Goal: Obtain resource: Download file/media

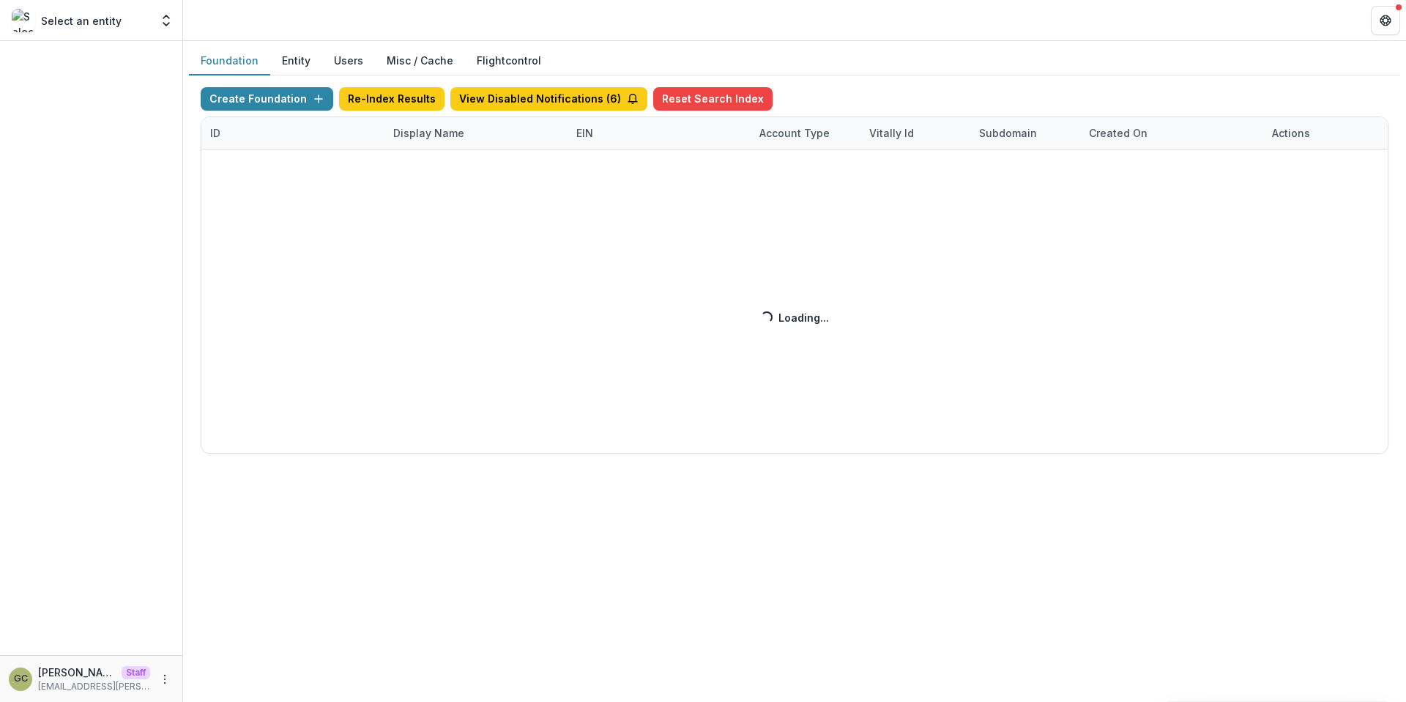
click at [417, 135] on div "Create Foundation Re-Index Results View Disabled Notifications ( 6 ) Reset Sear…" at bounding box center [795, 270] width 1188 height 366
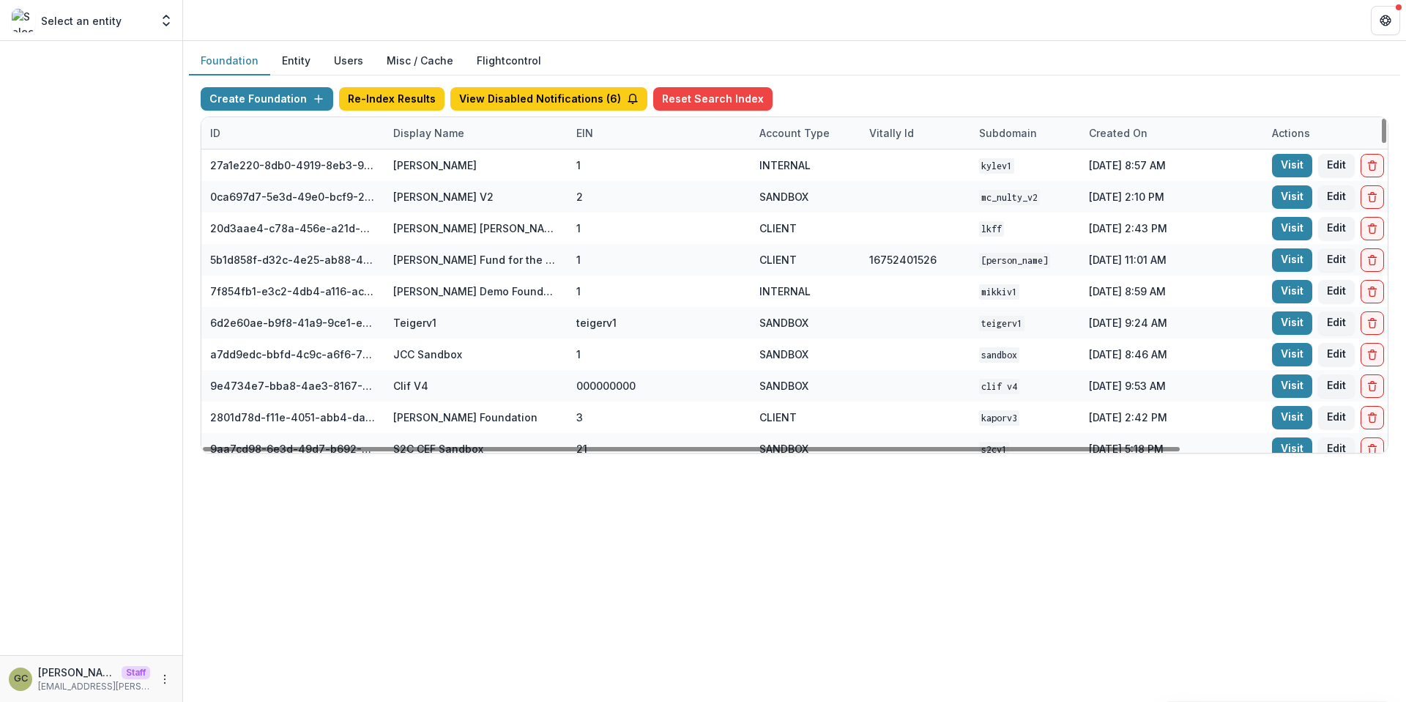
click at [439, 130] on div "Display Name" at bounding box center [429, 132] width 89 height 15
click at [423, 160] on input at bounding box center [475, 166] width 176 height 23
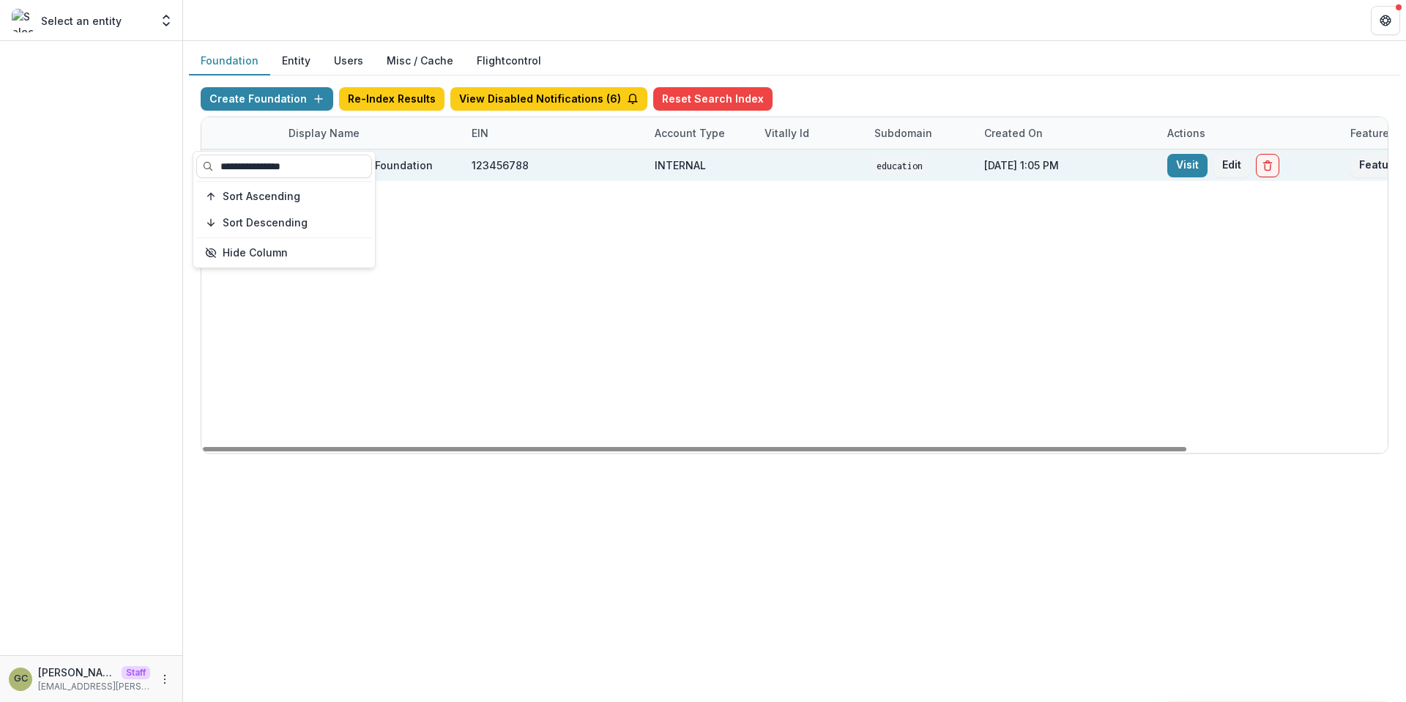
scroll to position [0, 242]
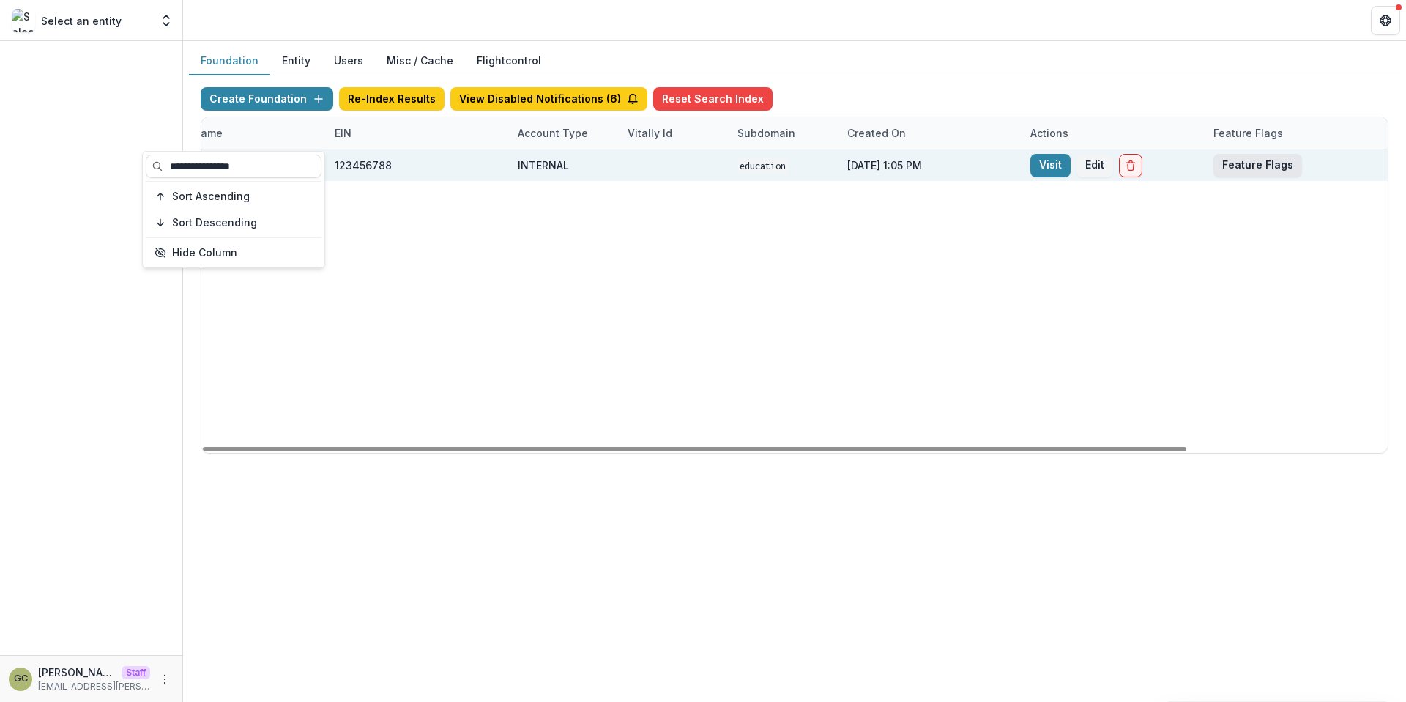
type input "**********"
click at [1235, 158] on button "Feature Flags" at bounding box center [1258, 165] width 89 height 23
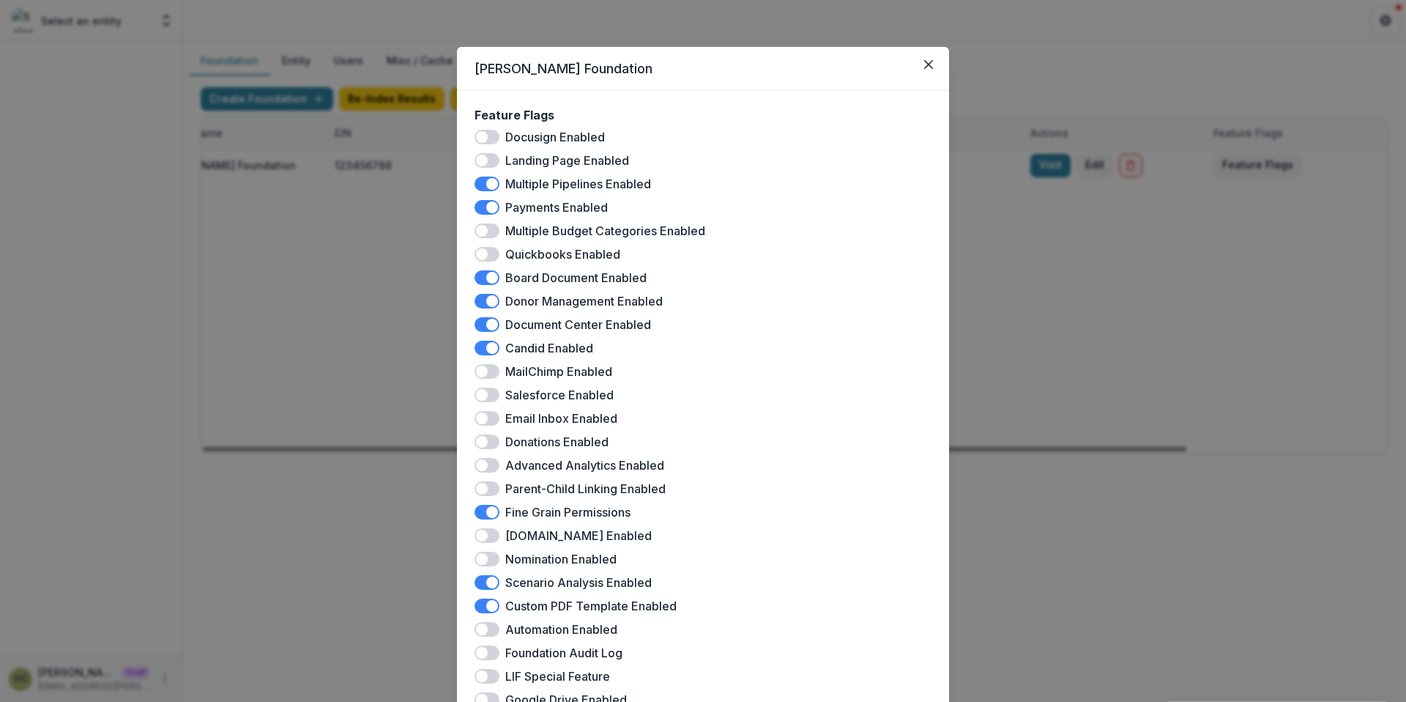
scroll to position [248, 0]
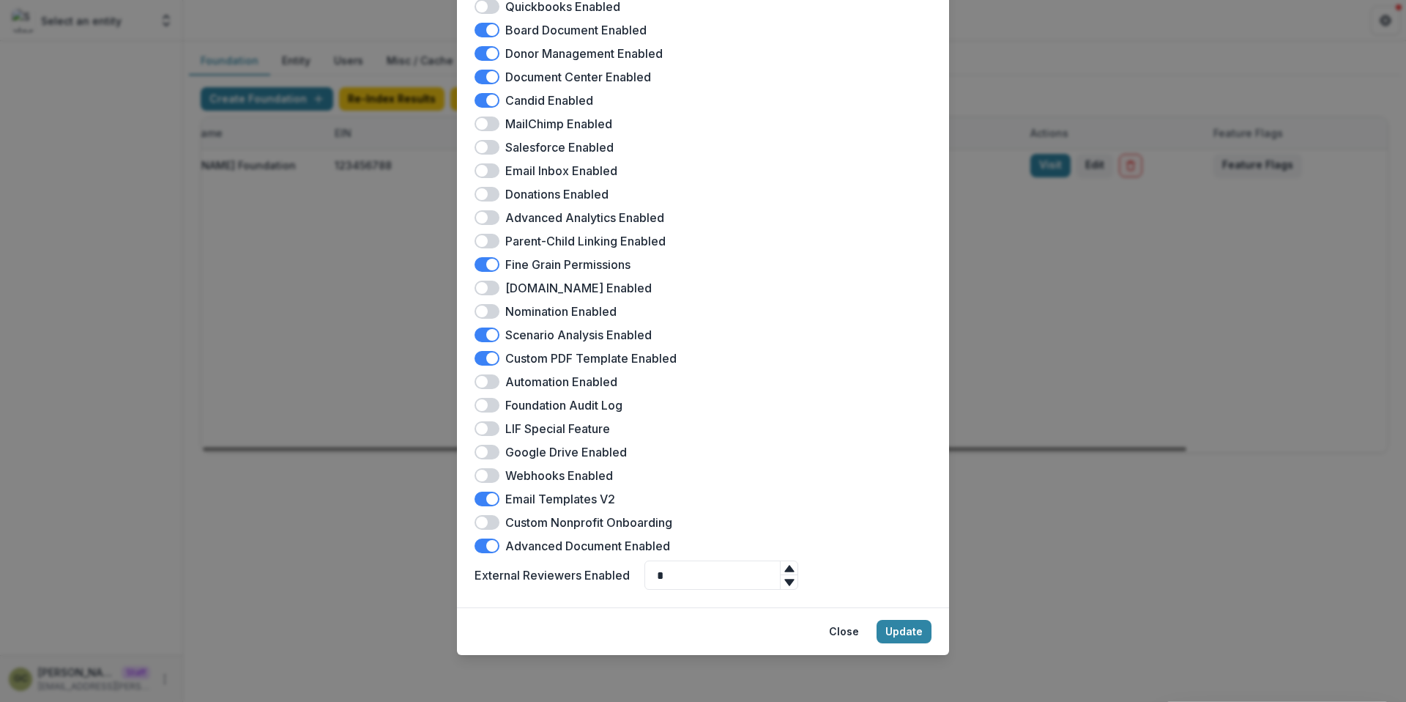
click at [1077, 462] on div "[PERSON_NAME] Foundation Feature Flags Docusign Enabled Landing Page Enabled Mu…" at bounding box center [703, 351] width 1406 height 702
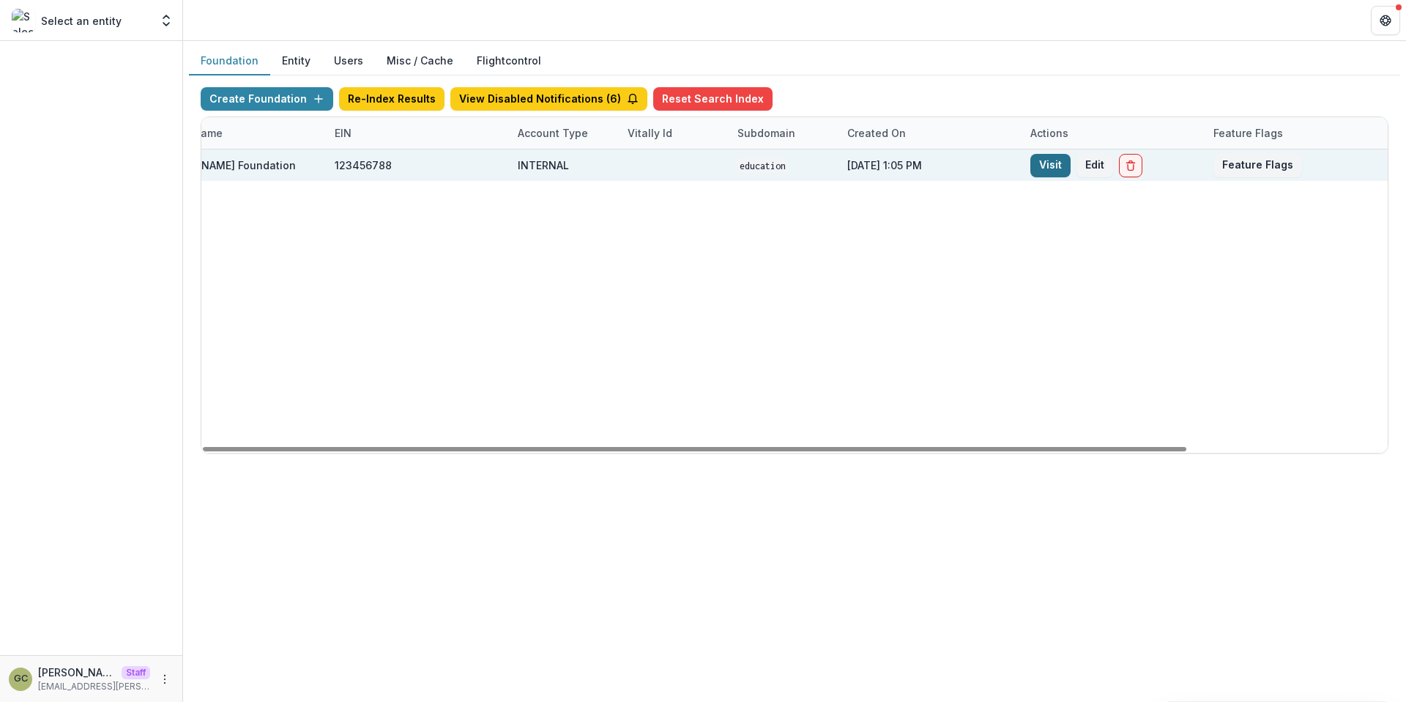
click at [1050, 170] on link "Visit" at bounding box center [1050, 165] width 40 height 23
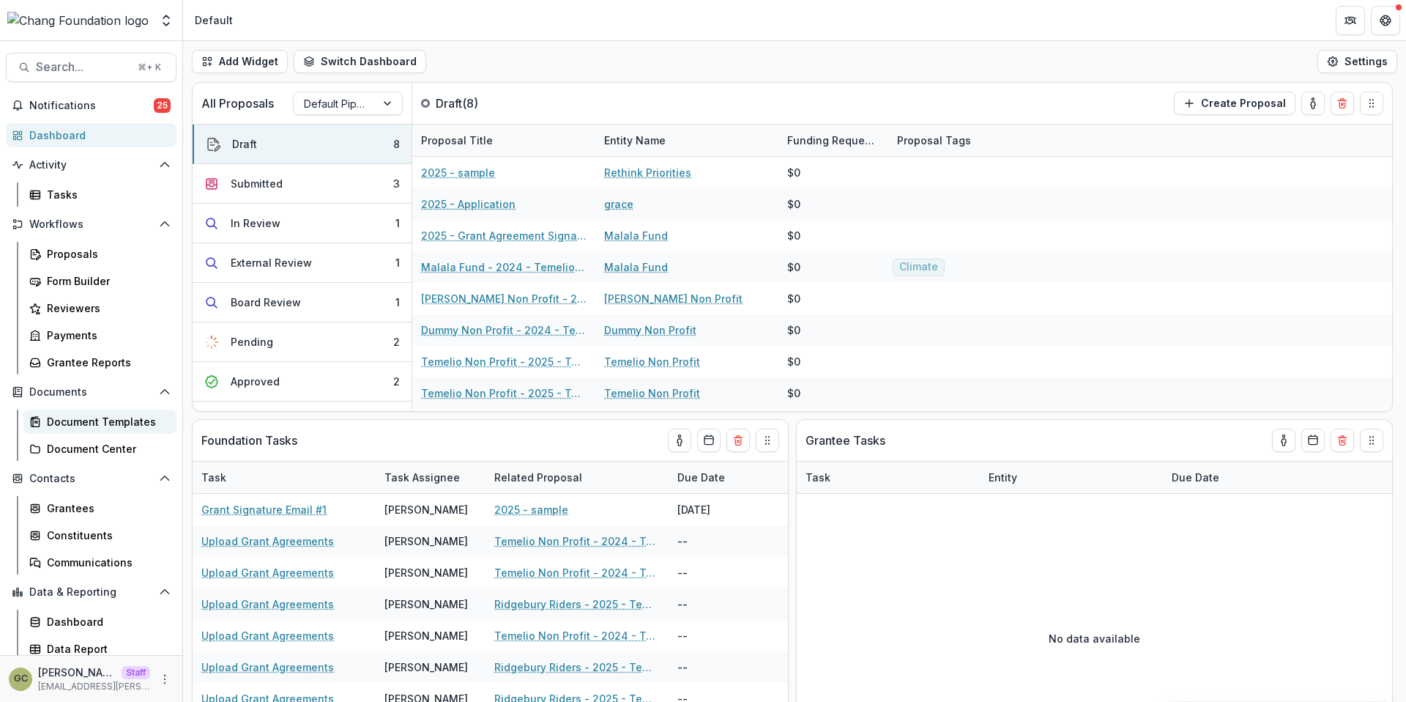
click at [83, 420] on div "Document Templates" at bounding box center [106, 421] width 118 height 15
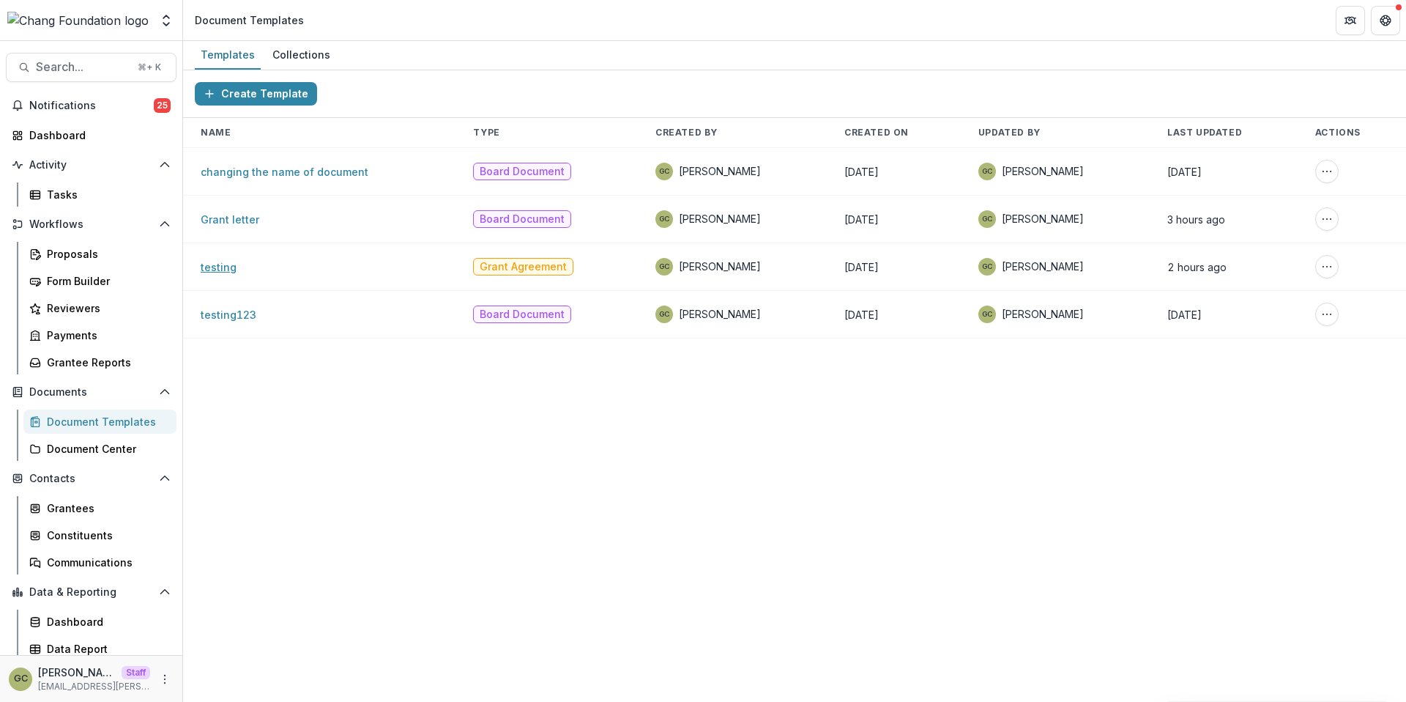
click at [222, 270] on link "testing" at bounding box center [219, 267] width 36 height 12
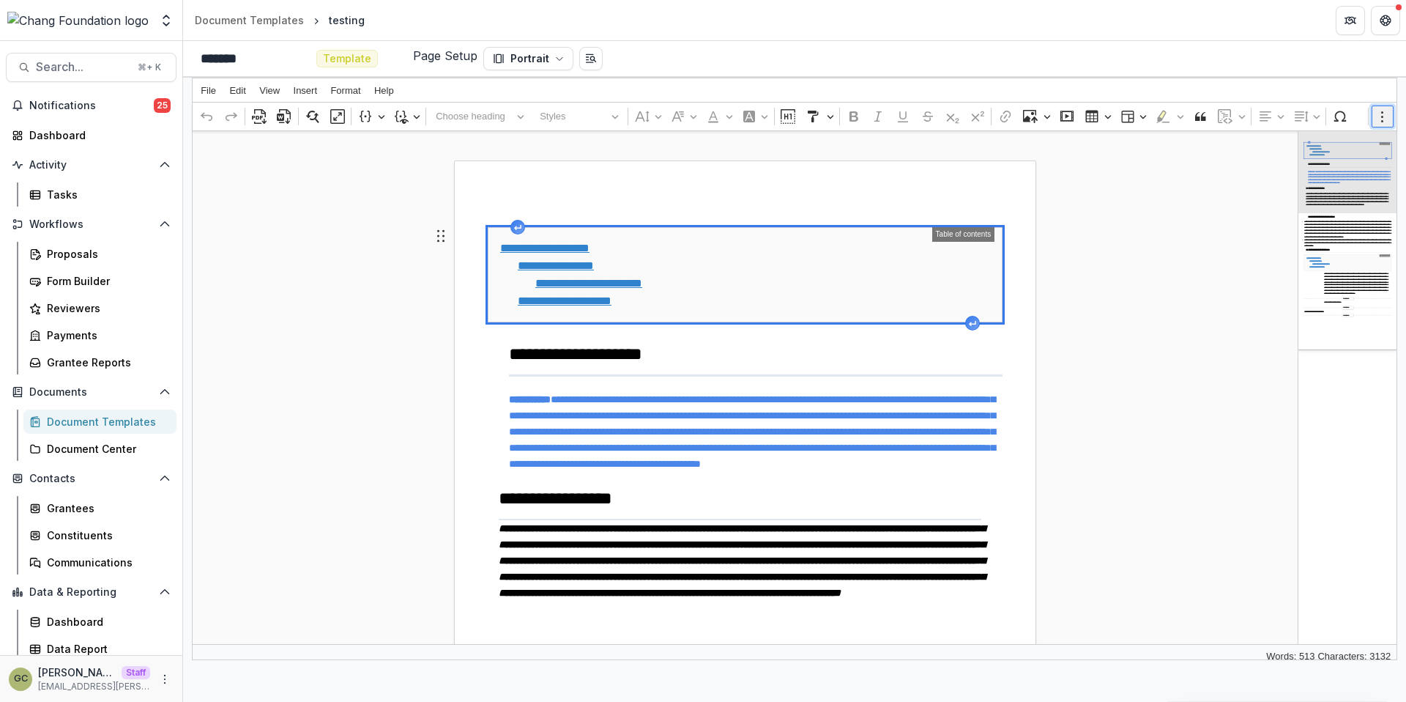
click at [1377, 122] on icon "Editor toolbar" at bounding box center [1382, 116] width 15 height 15
click at [1377, 121] on icon "Editor toolbar" at bounding box center [1382, 116] width 15 height 15
click at [1144, 116] on button "Insert table layout" at bounding box center [1133, 116] width 33 height 22
click at [263, 119] on icon "Editor toolbar" at bounding box center [259, 116] width 15 height 15
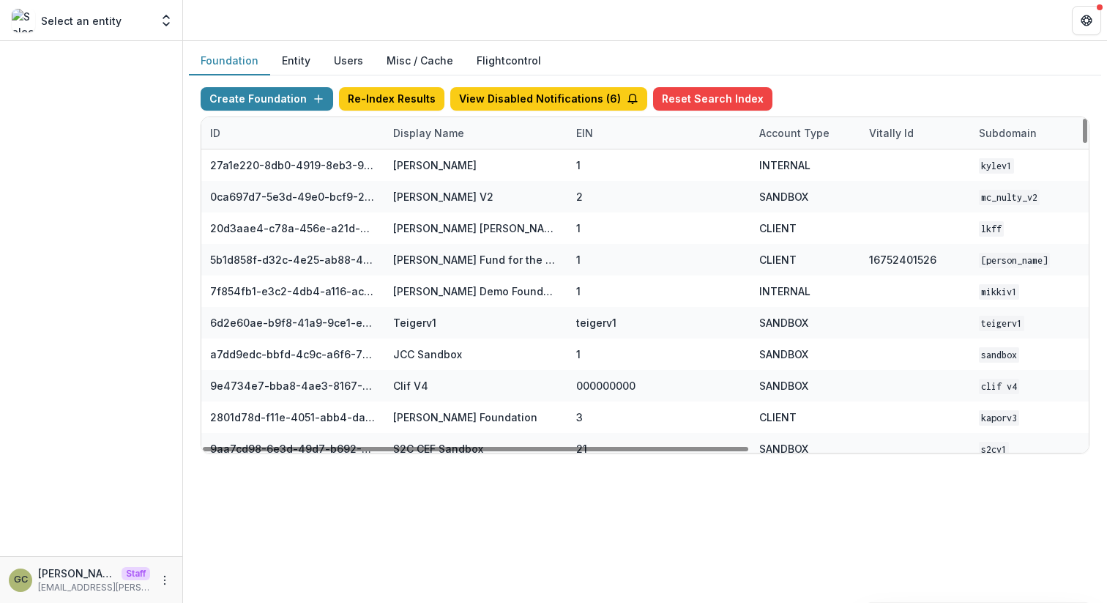
click at [430, 130] on div "Display Name" at bounding box center [429, 132] width 89 height 15
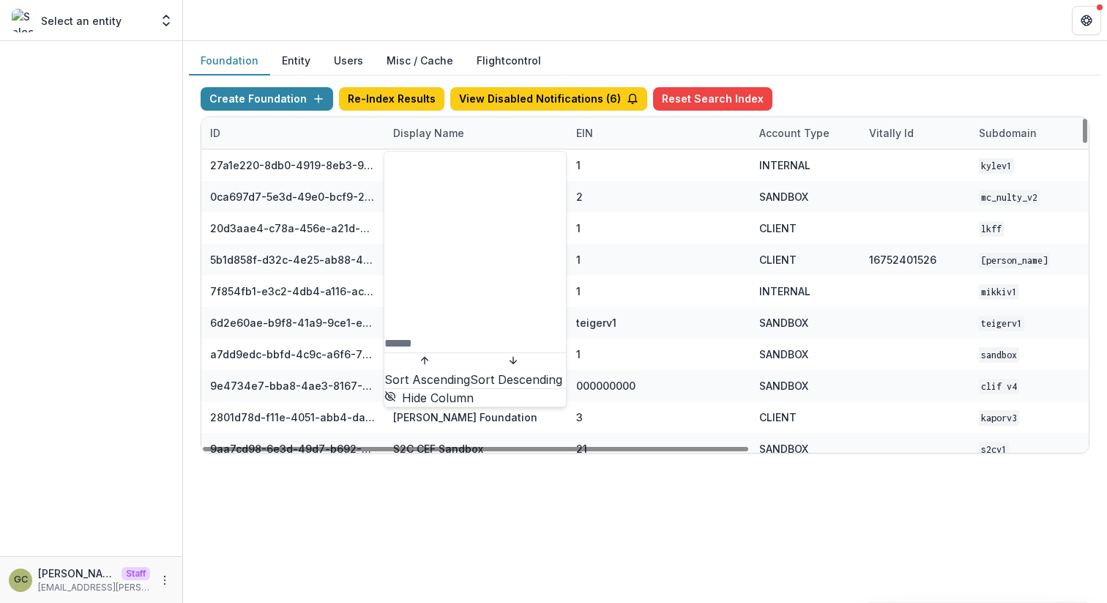
click at [415, 335] on input at bounding box center [443, 344] width 117 height 18
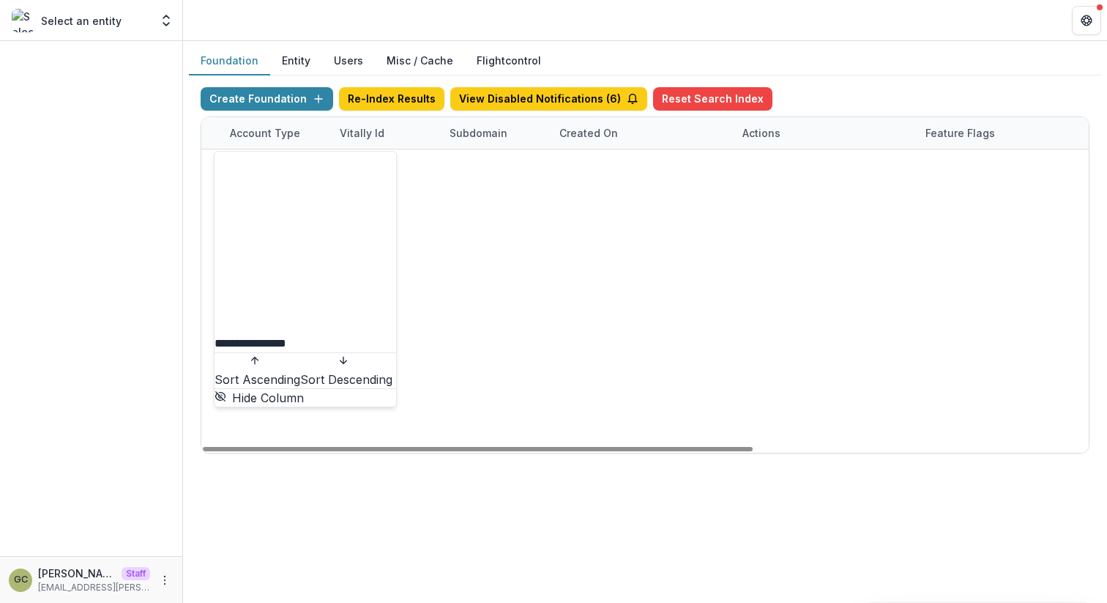
scroll to position [0, 541]
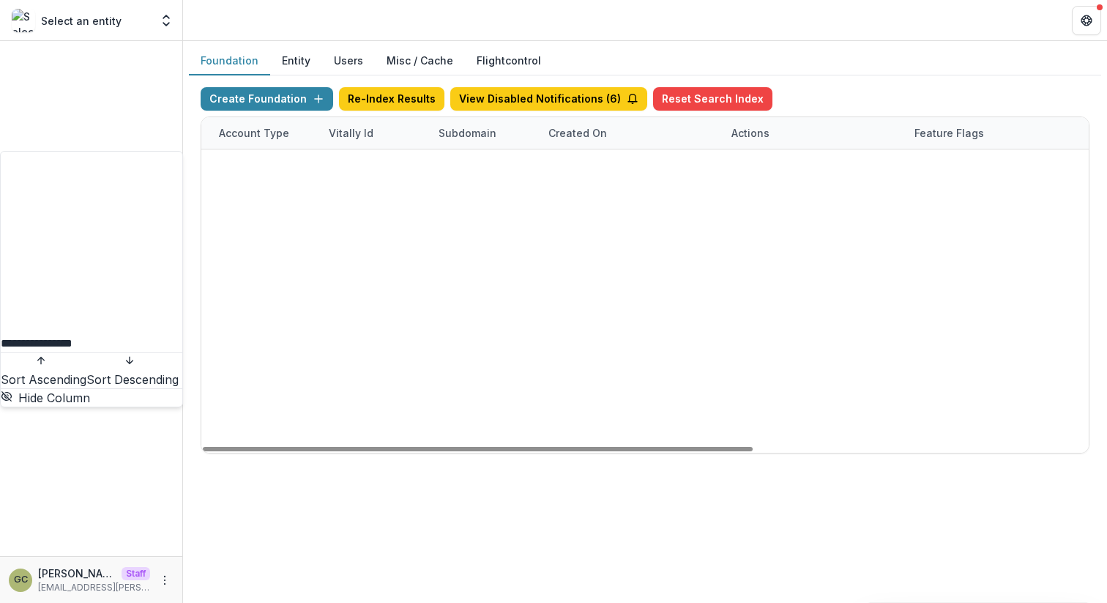
type input "**********"
click at [757, 163] on link "Visit" at bounding box center [752, 165] width 40 height 23
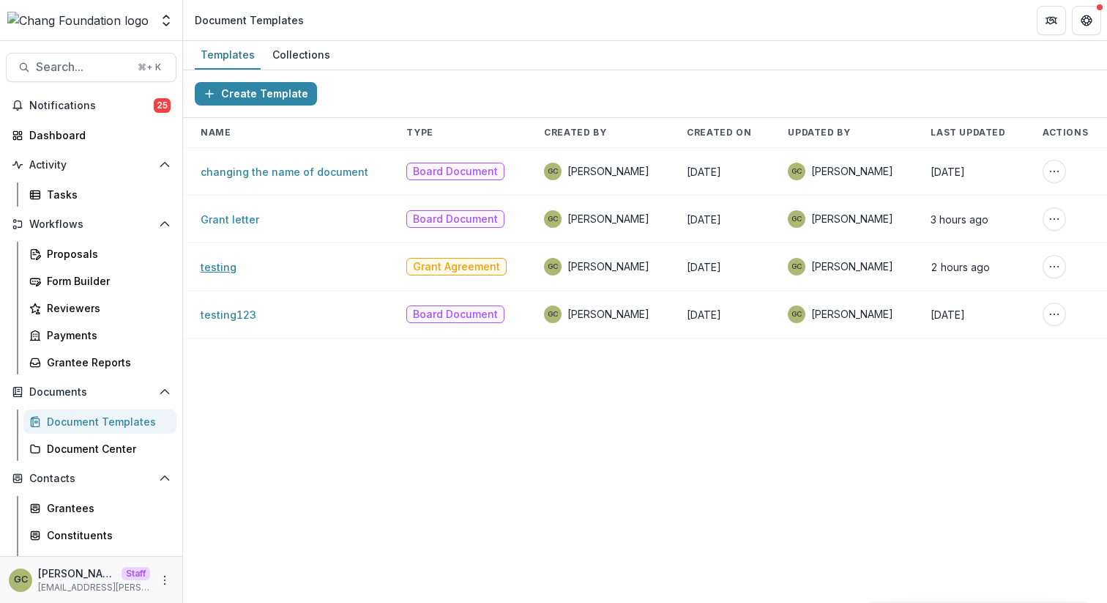
click at [215, 270] on link "testing" at bounding box center [219, 267] width 36 height 12
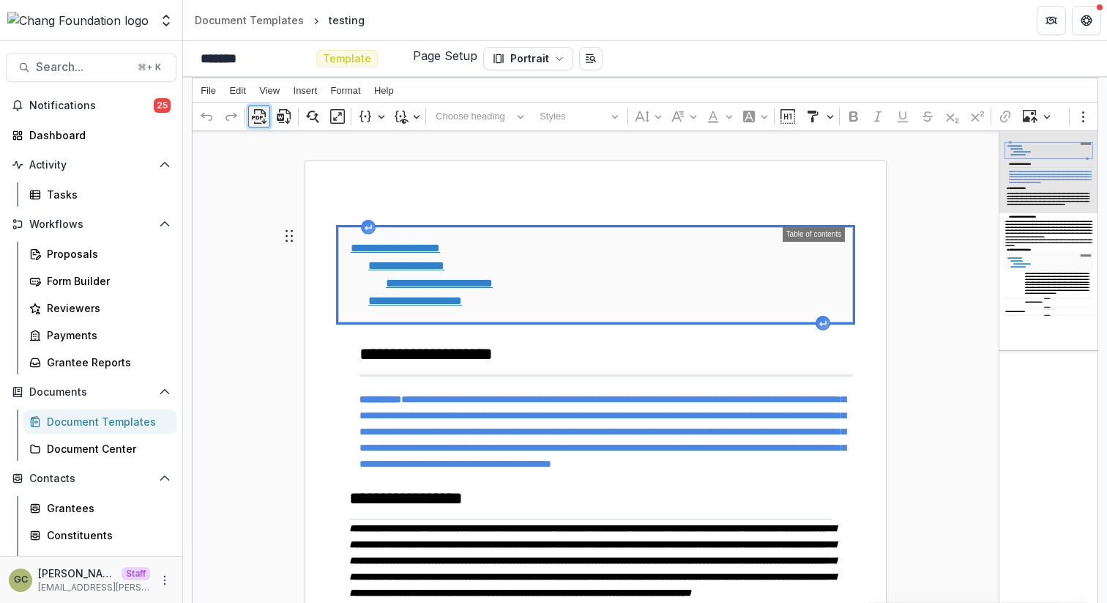
click at [260, 119] on icon "Editor toolbar" at bounding box center [259, 116] width 15 height 15
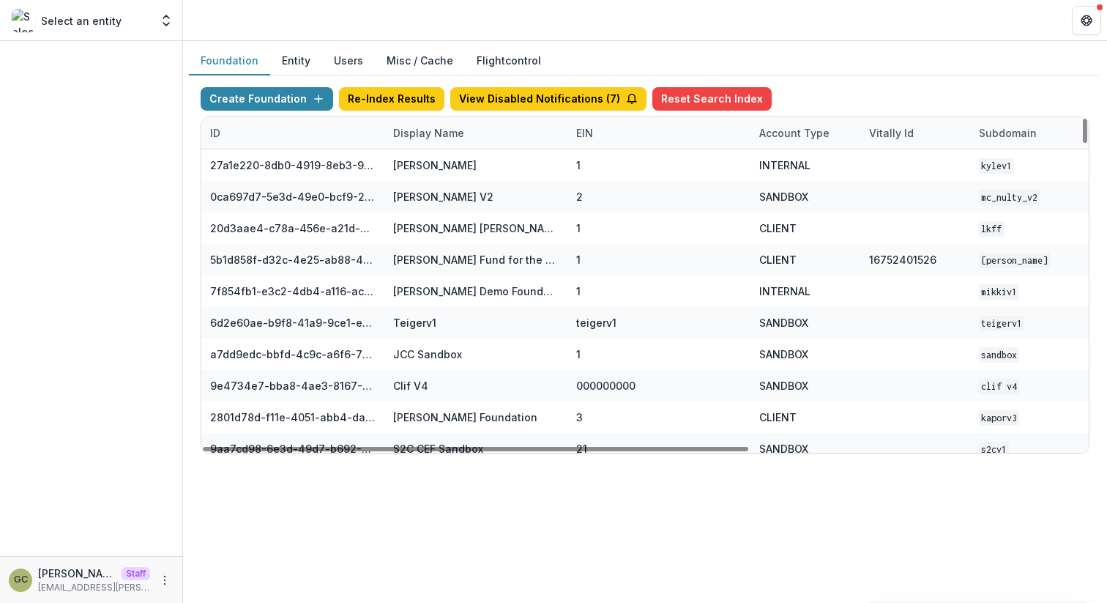
click at [410, 130] on div "Display Name" at bounding box center [429, 132] width 89 height 15
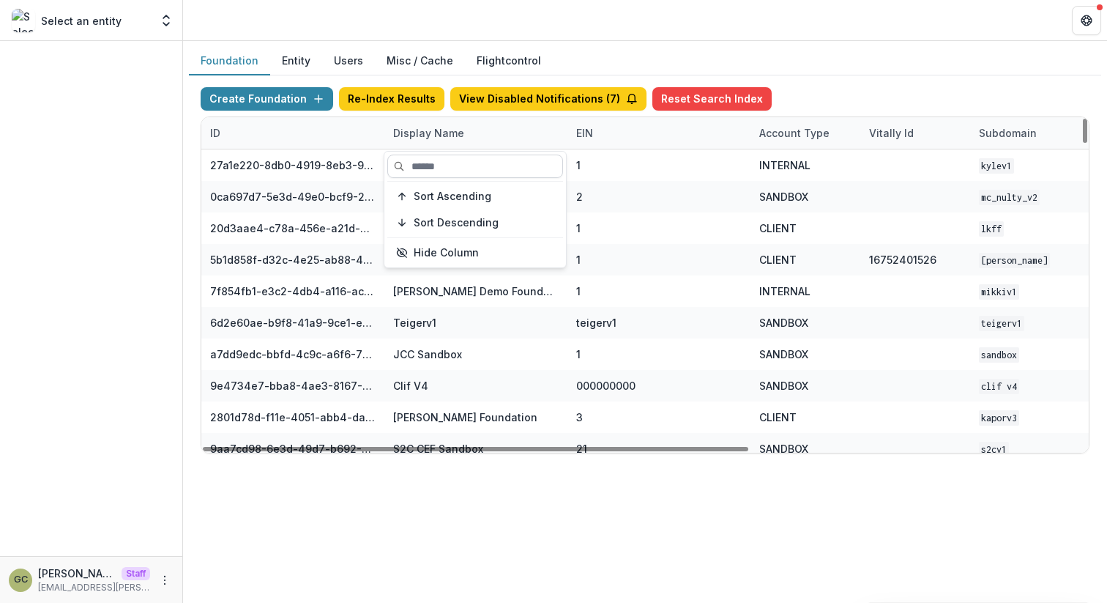
click at [414, 168] on input at bounding box center [475, 166] width 176 height 23
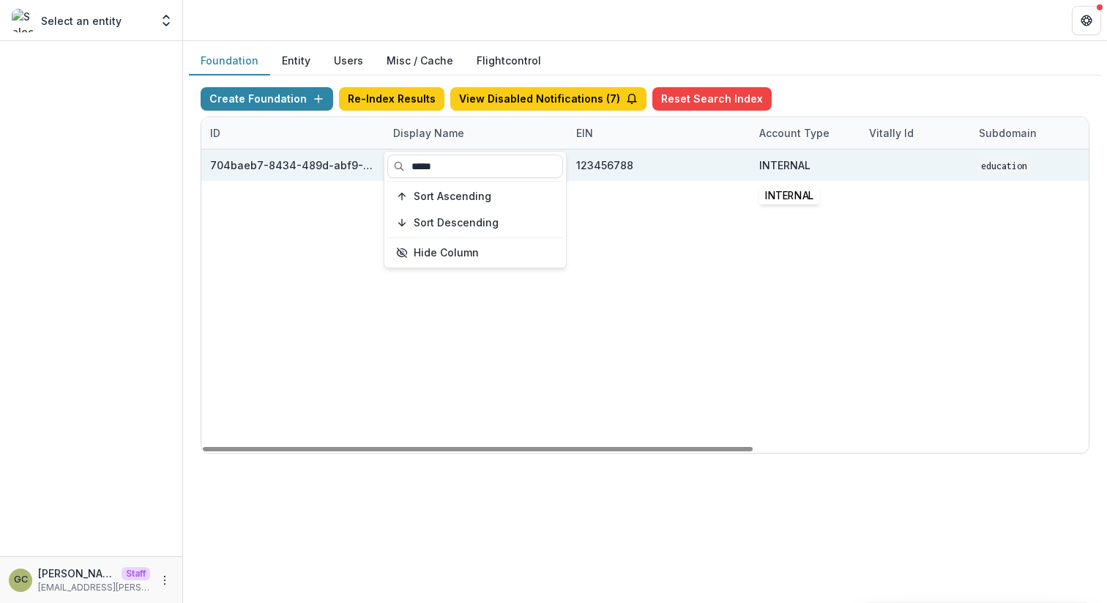
scroll to position [0, 541]
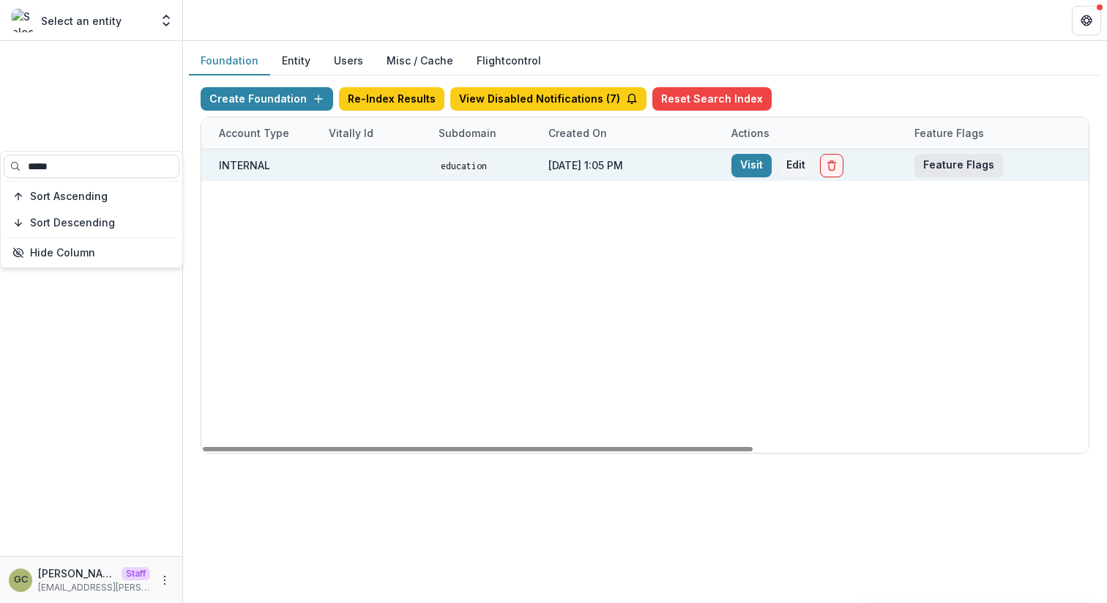
type input "*****"
click at [935, 164] on button "Feature Flags" at bounding box center [959, 165] width 89 height 23
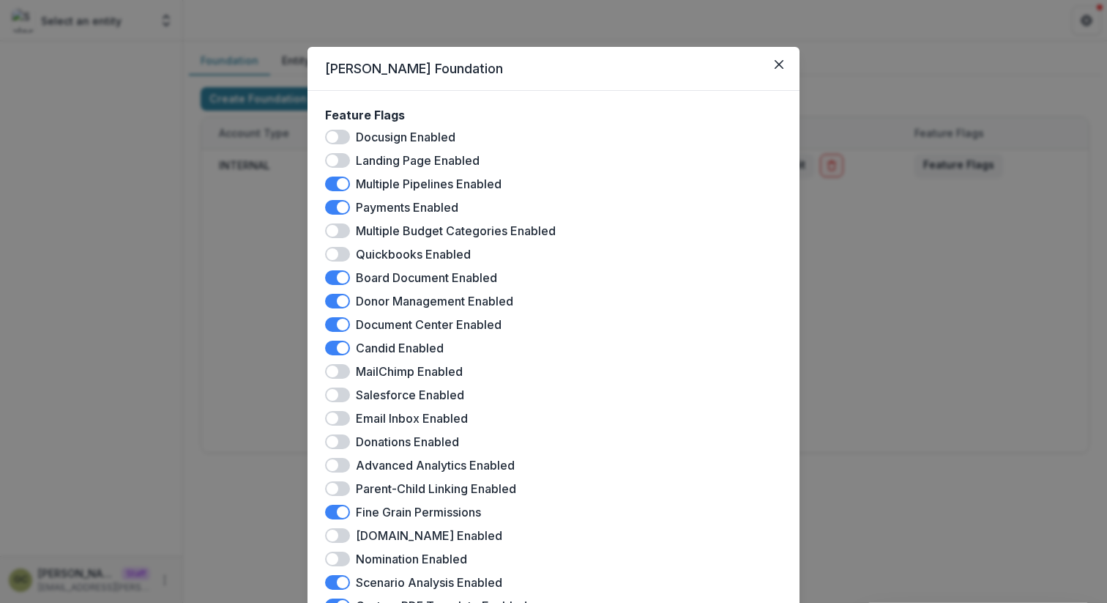
scroll to position [346, 0]
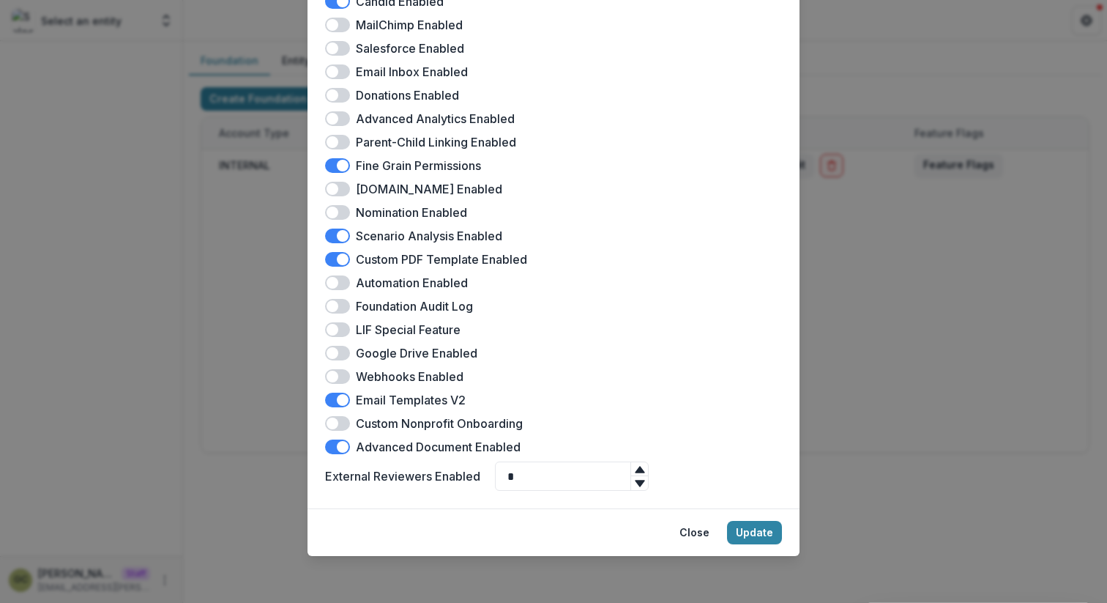
click at [338, 448] on span at bounding box center [343, 447] width 12 height 12
click at [754, 532] on button "Update" at bounding box center [754, 532] width 55 height 23
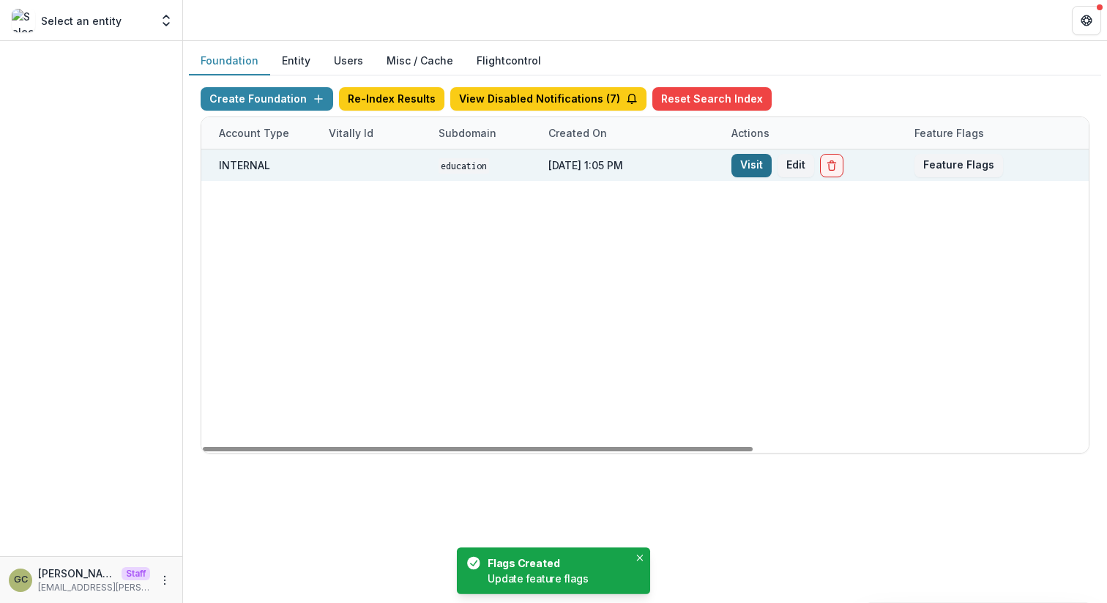
click at [744, 166] on link "Visit" at bounding box center [752, 165] width 40 height 23
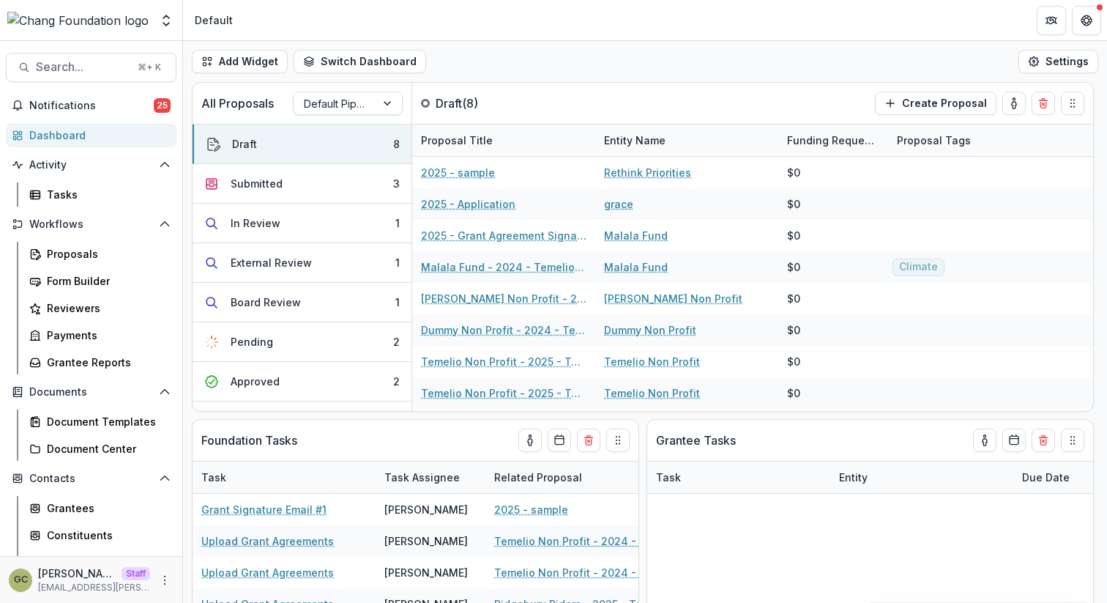
click at [81, 408] on div "Documents Document Templates Document Center" at bounding box center [91, 420] width 182 height 81
click at [76, 417] on div "Document Templates" at bounding box center [106, 421] width 118 height 15
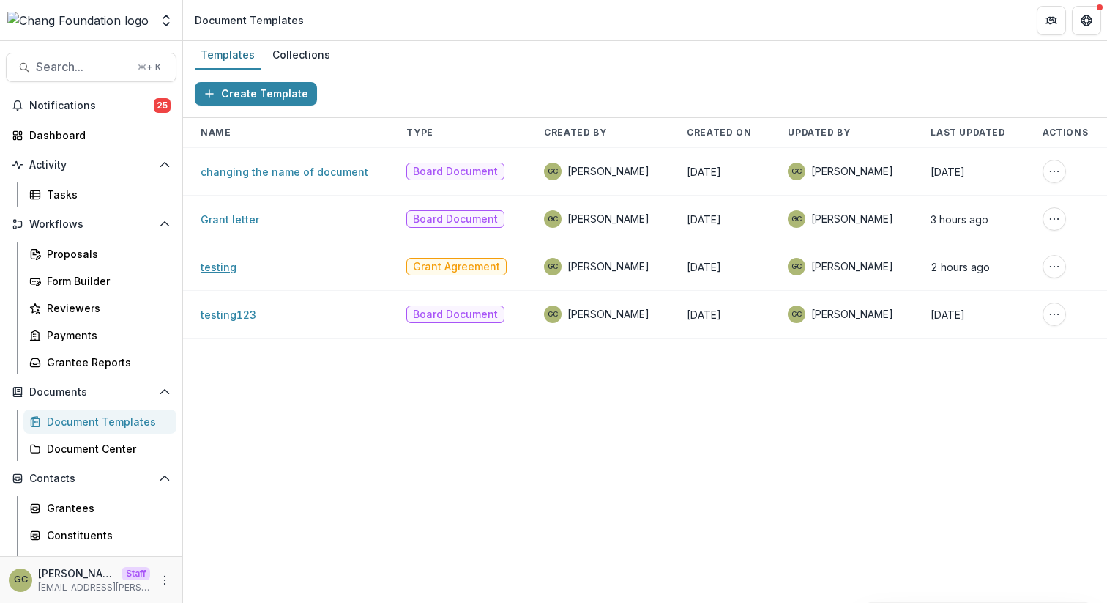
click at [216, 269] on link "testing" at bounding box center [219, 267] width 36 height 12
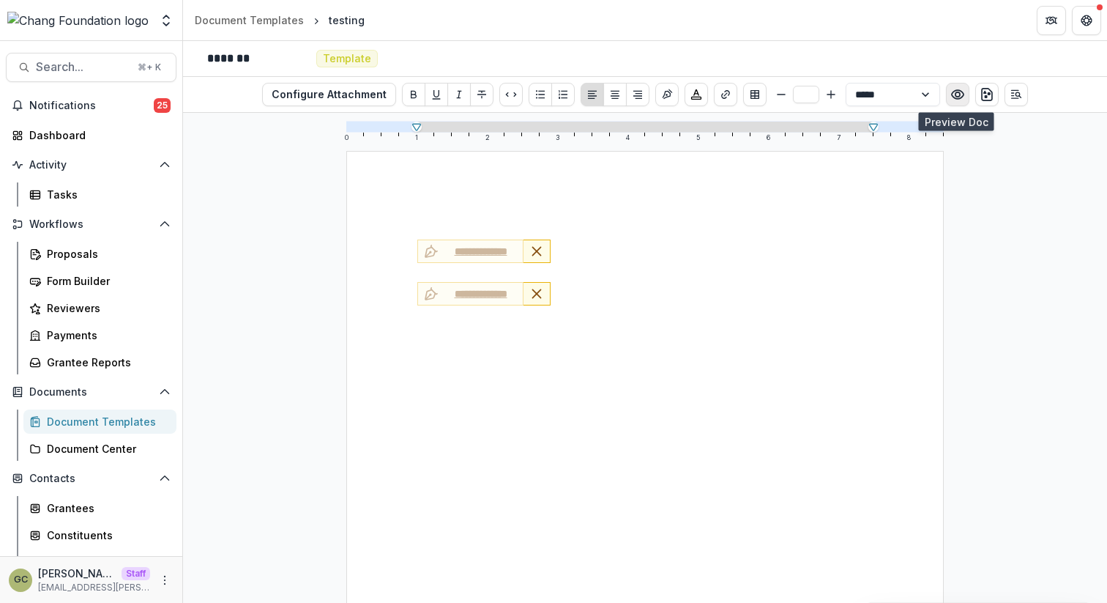
click at [956, 92] on circle "Preview preview-doc.pdf" at bounding box center [958, 94] width 4 height 4
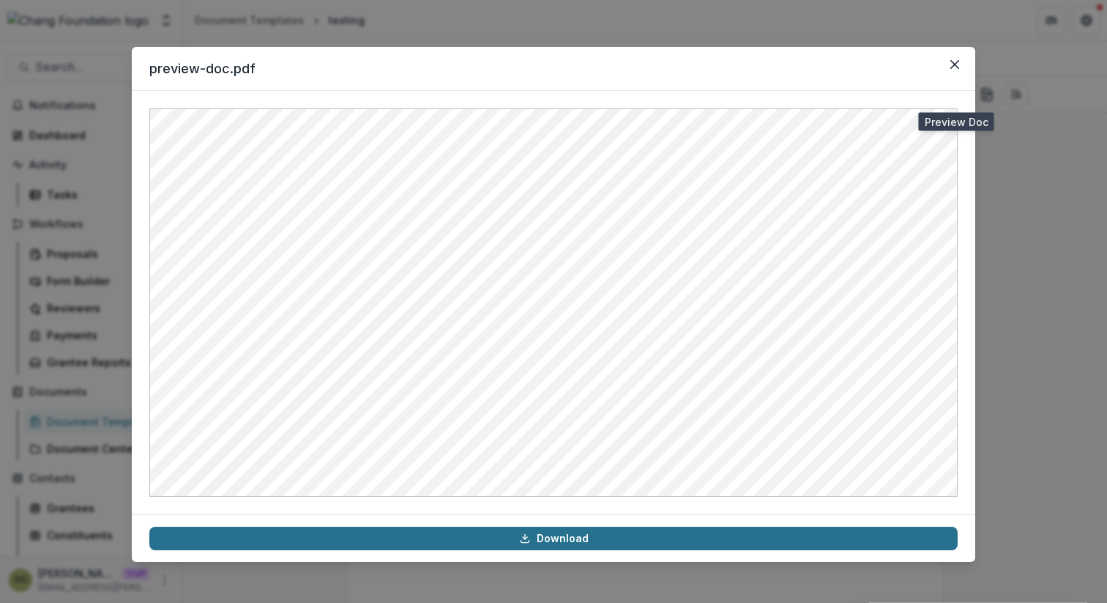
click at [491, 537] on link "Download" at bounding box center [553, 538] width 809 height 23
